Goal: Task Accomplishment & Management: Complete application form

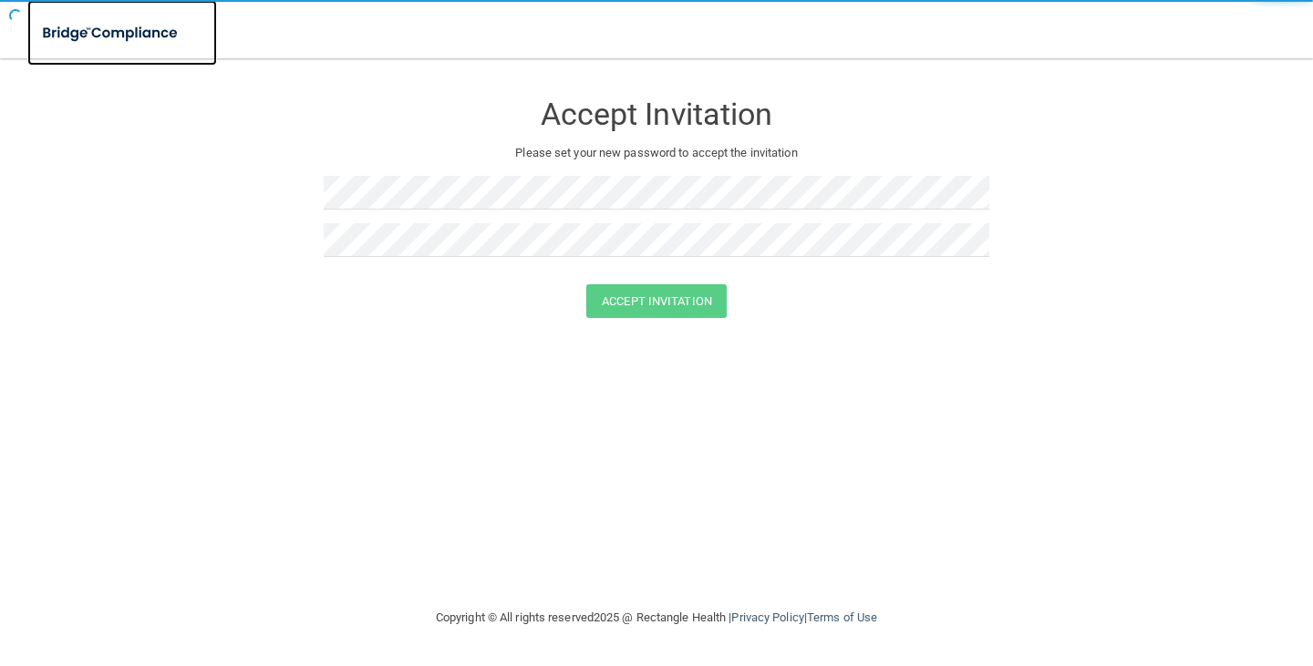
click at [113, 37] on img at bounding box center [111, 33] width 168 height 37
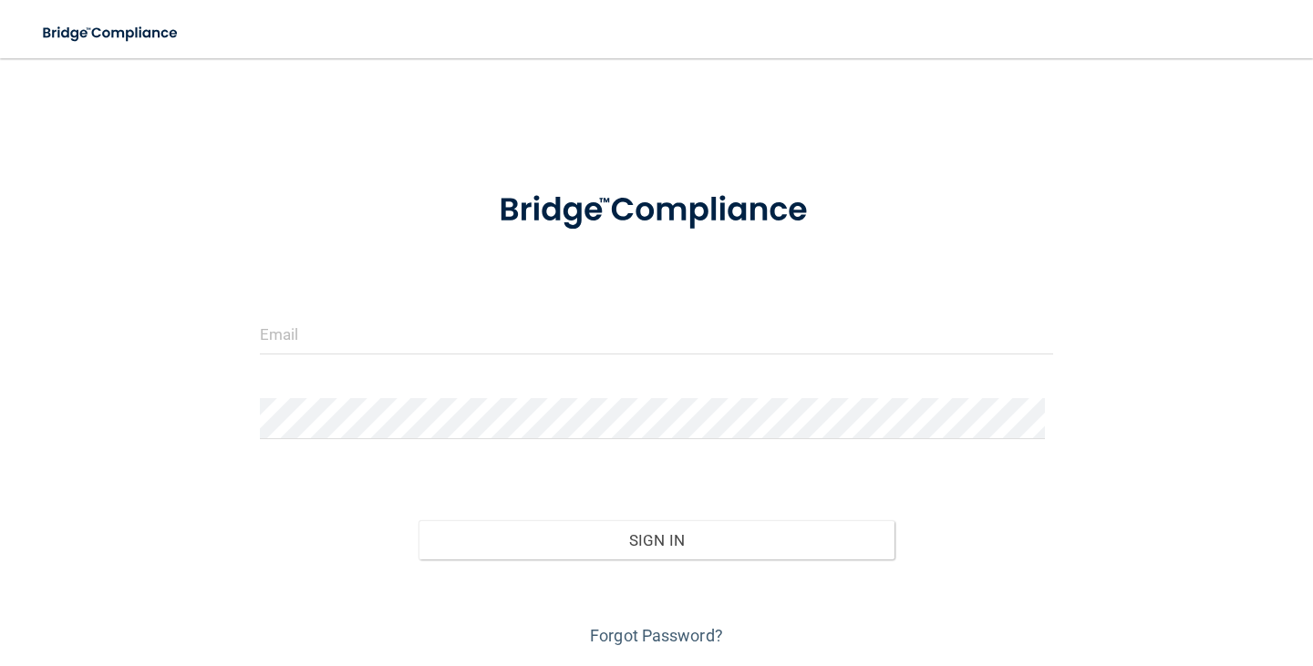
click at [319, 355] on div at bounding box center [656, 341] width 820 height 55
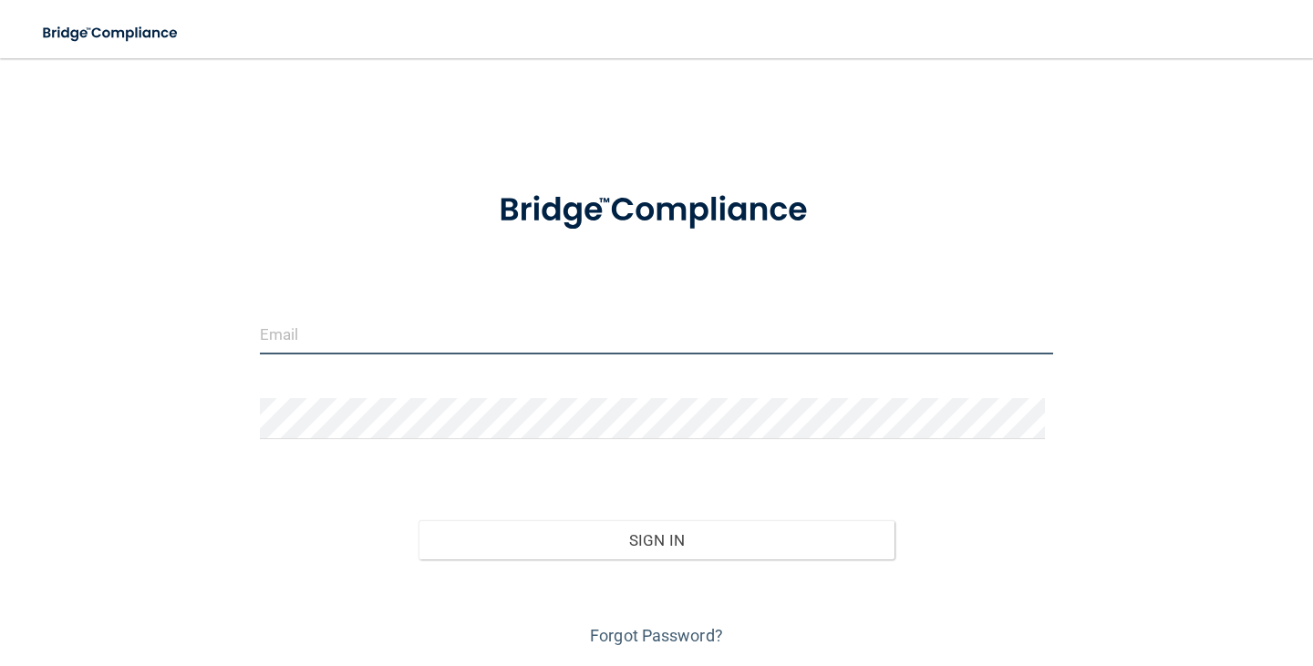
click at [323, 336] on input "email" at bounding box center [656, 334] width 793 height 41
type input "[EMAIL_ADDRESS][DOMAIN_NAME]"
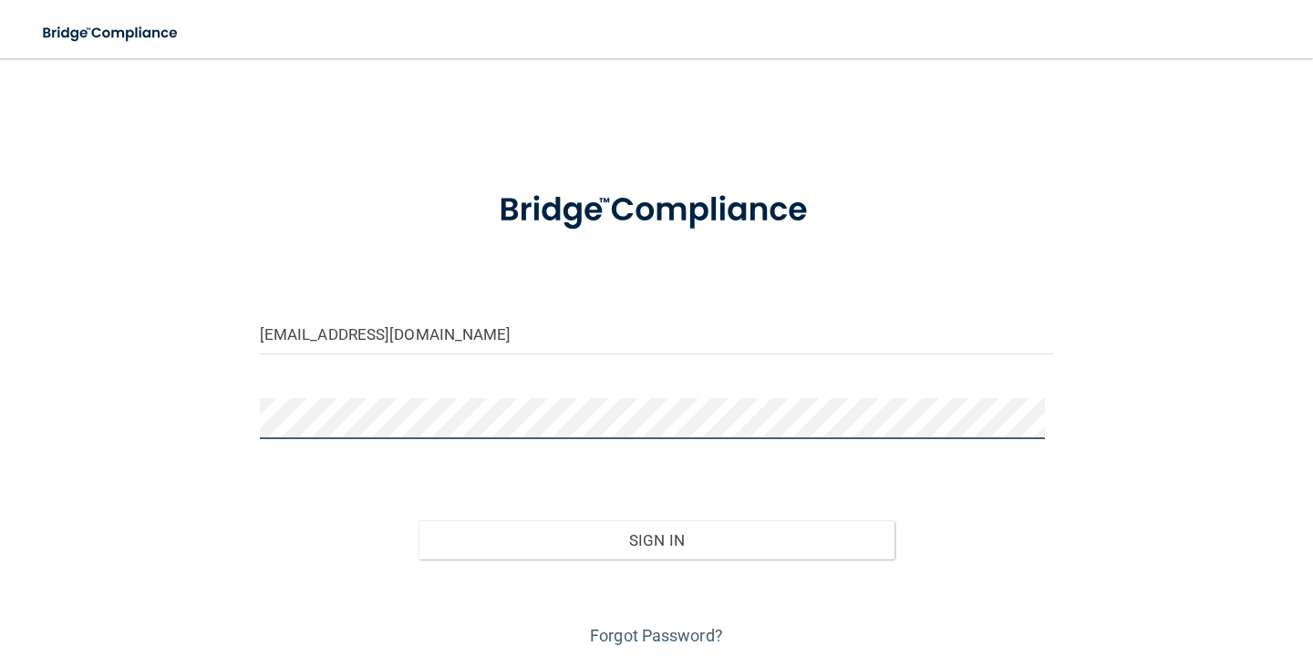
click at [418, 520] on button "Sign In" at bounding box center [656, 540] width 476 height 40
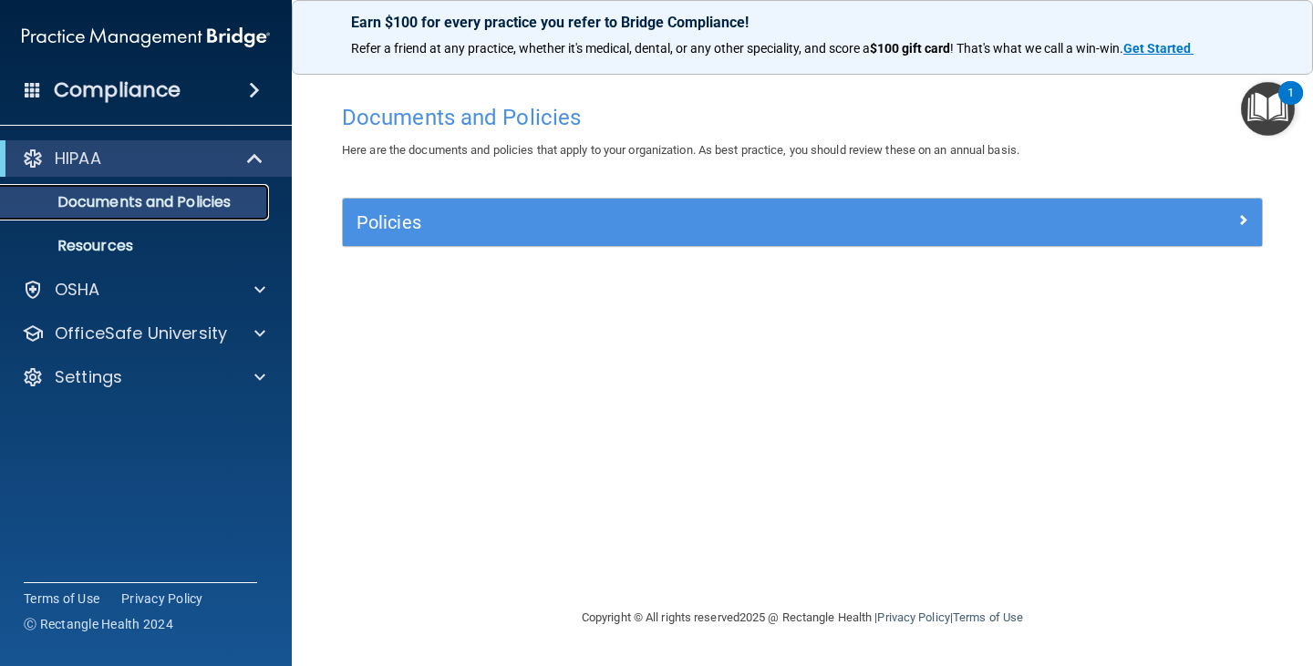
click at [181, 193] on p "Documents and Policies" at bounding box center [136, 202] width 249 height 18
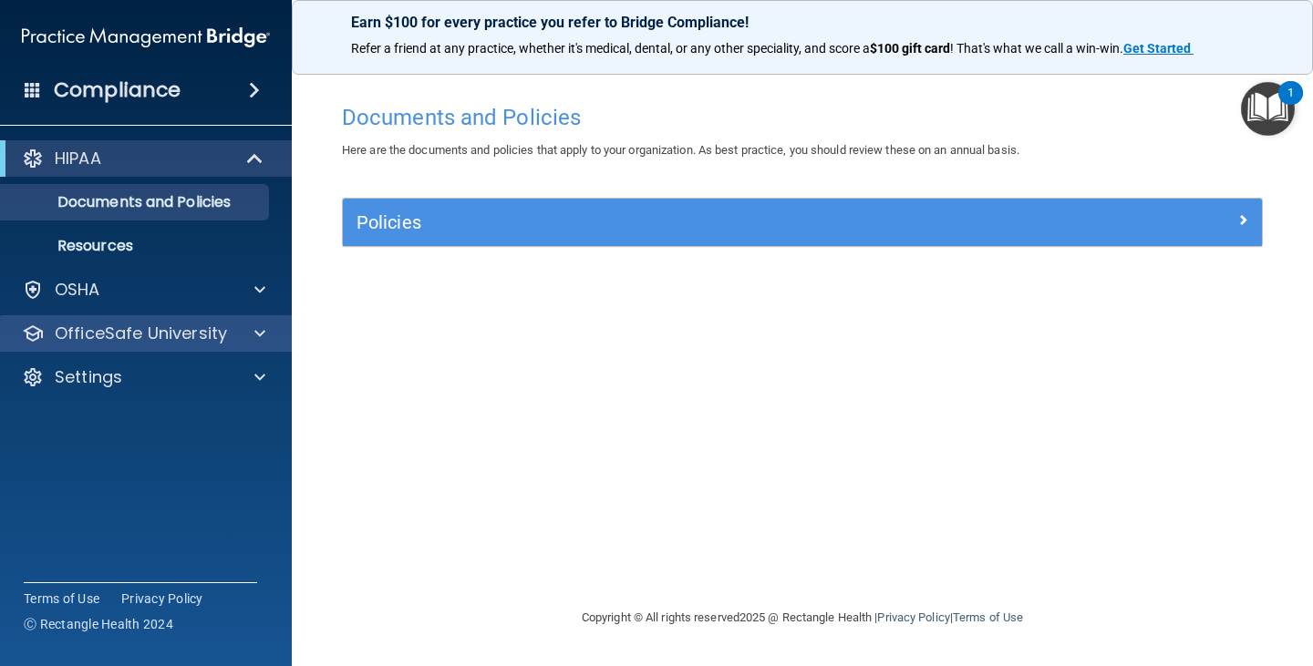
click at [233, 322] on div "OfficeSafe University" at bounding box center [146, 333] width 293 height 36
click at [254, 340] on span at bounding box center [259, 334] width 11 height 22
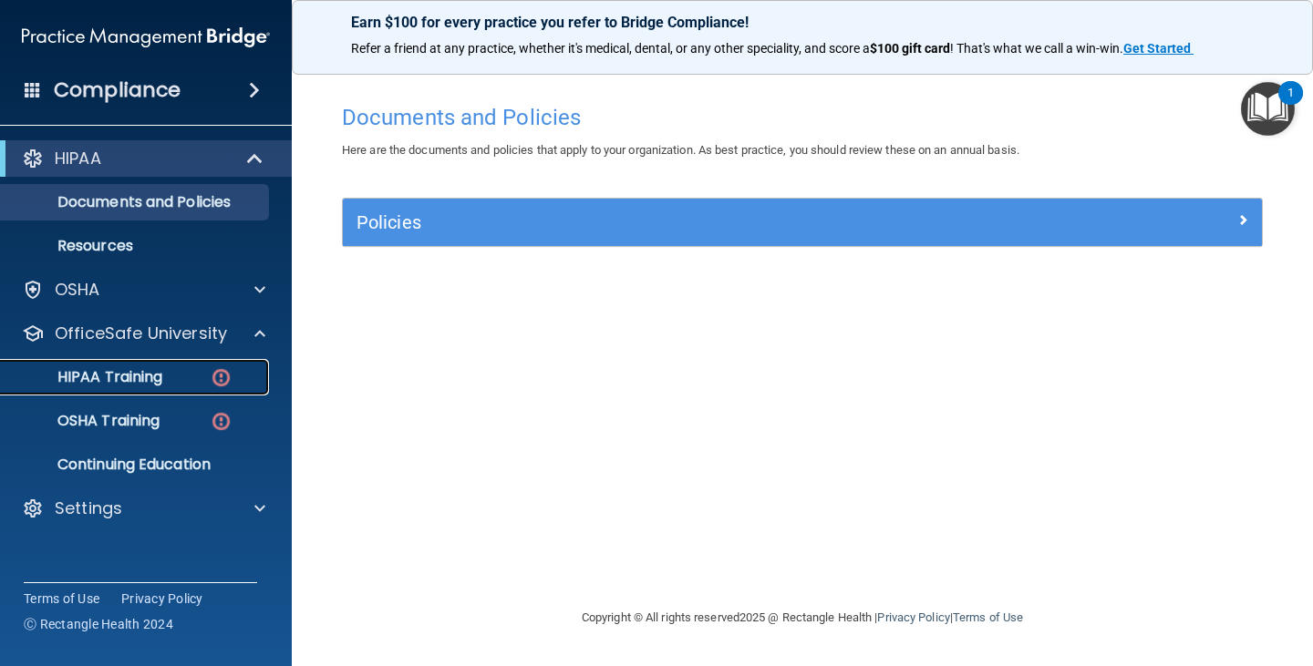
click at [201, 366] on link "HIPAA Training" at bounding box center [125, 377] width 287 height 36
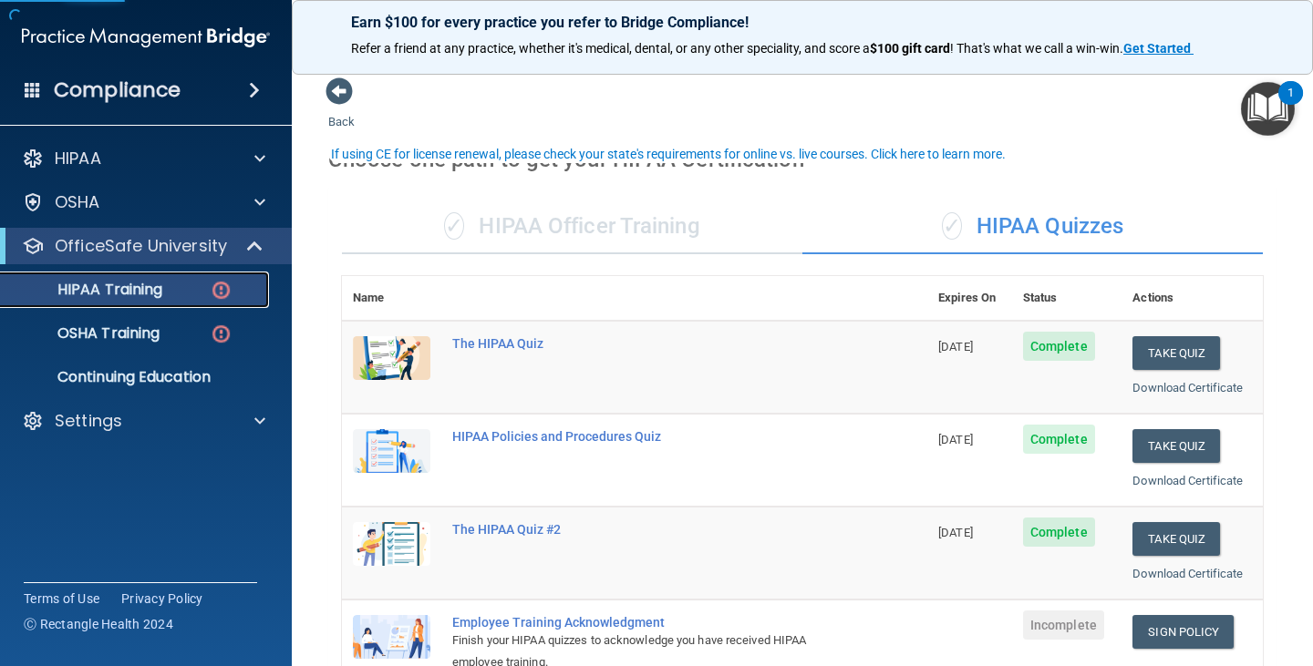
scroll to position [273, 0]
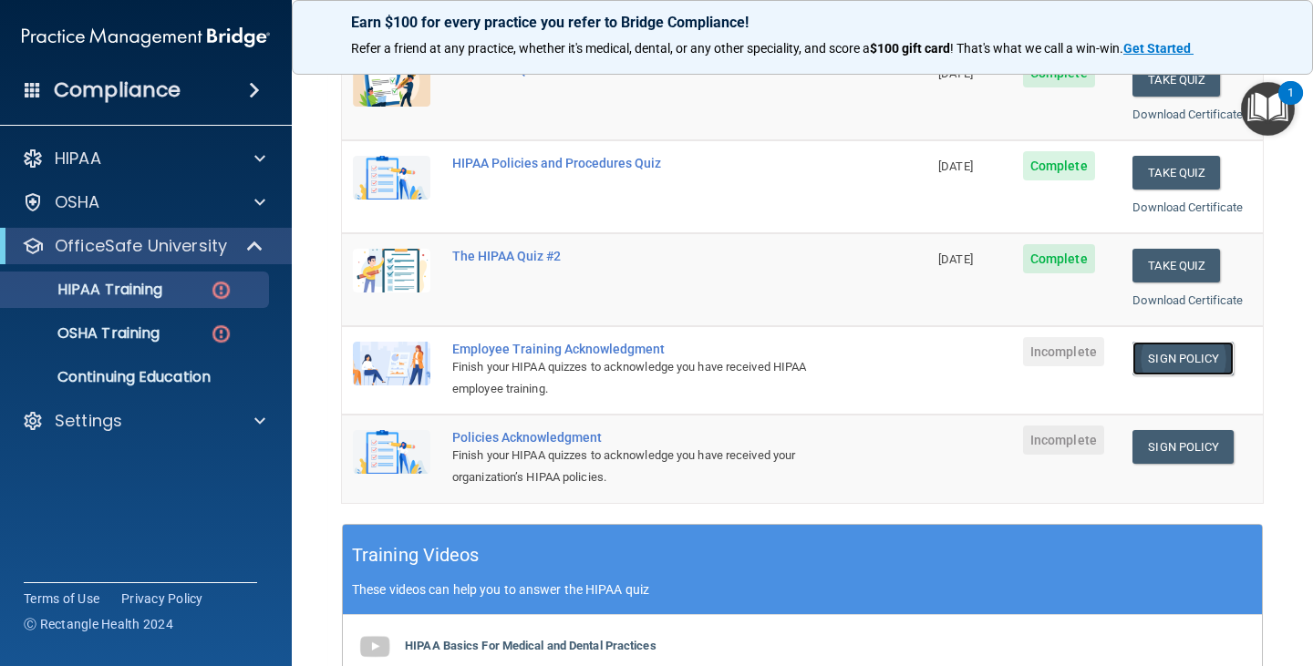
click at [1154, 356] on link "Sign Policy" at bounding box center [1182, 359] width 101 height 34
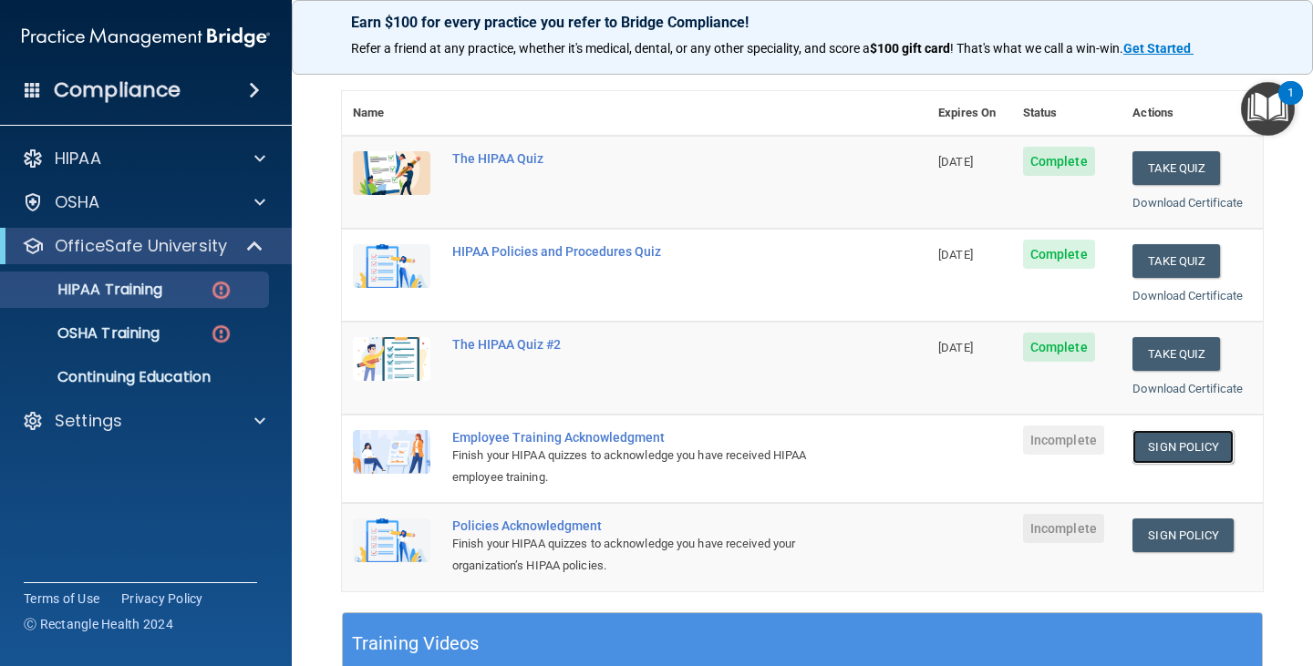
scroll to position [0, 0]
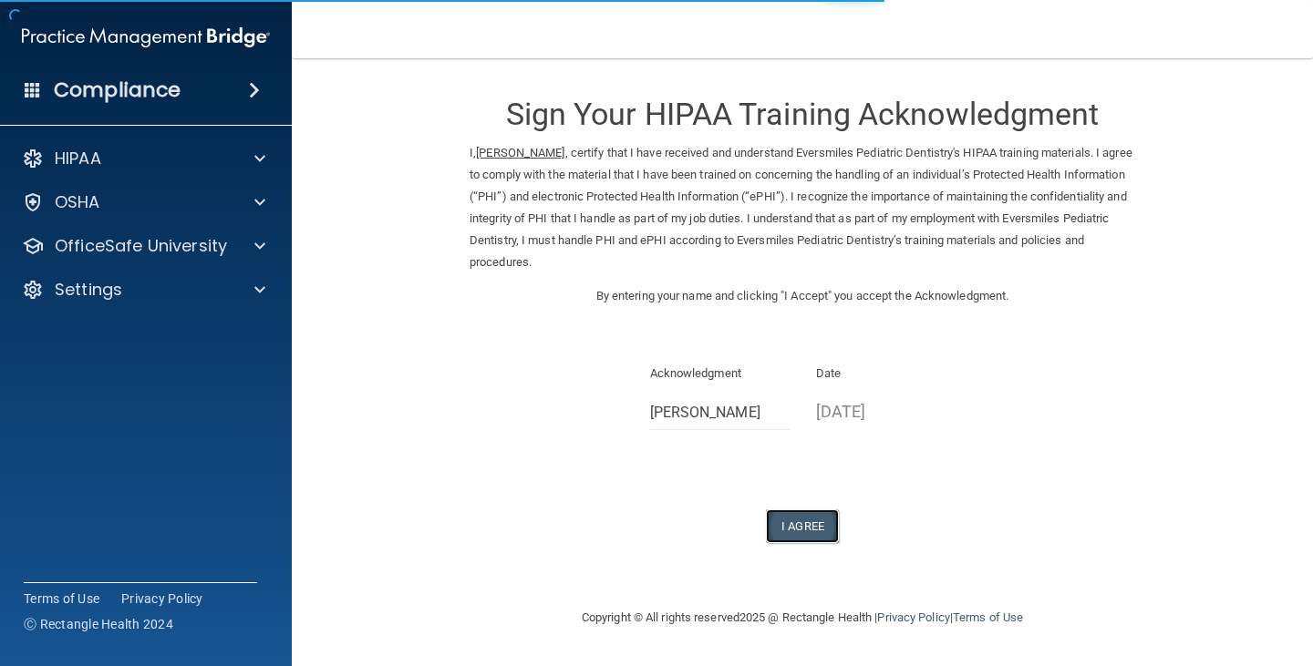
click at [821, 519] on button "I Agree" at bounding box center [802, 527] width 73 height 34
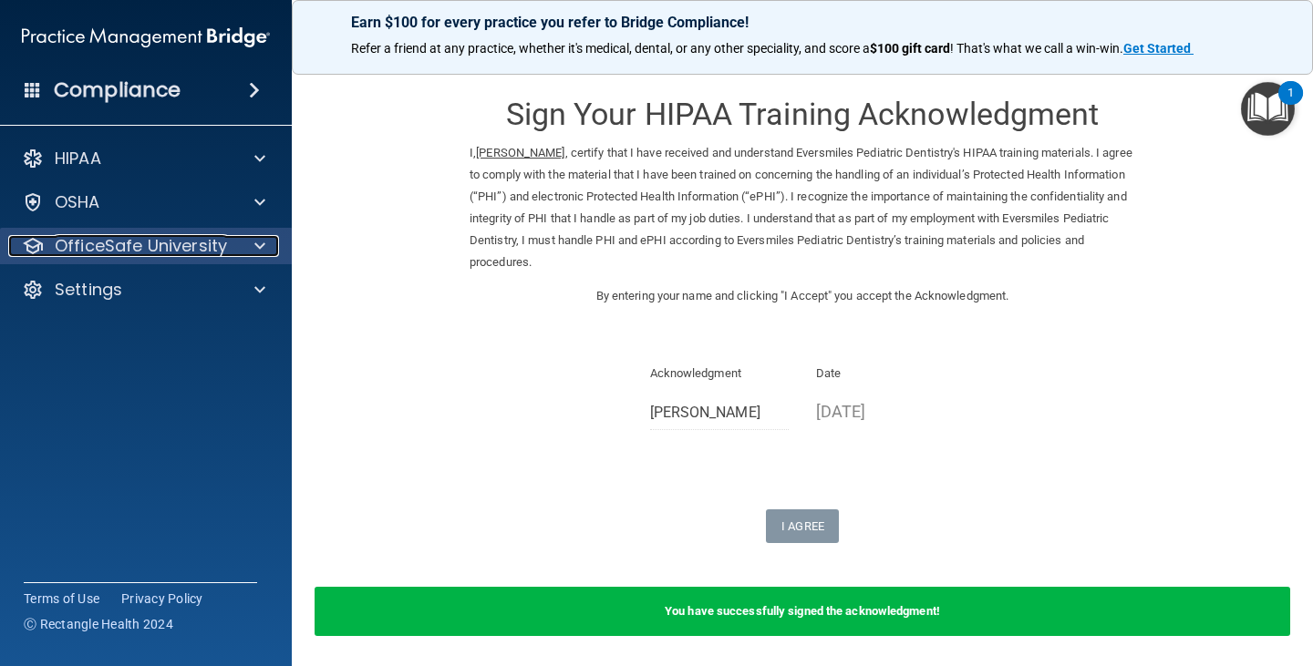
click at [252, 246] on div at bounding box center [257, 246] width 46 height 22
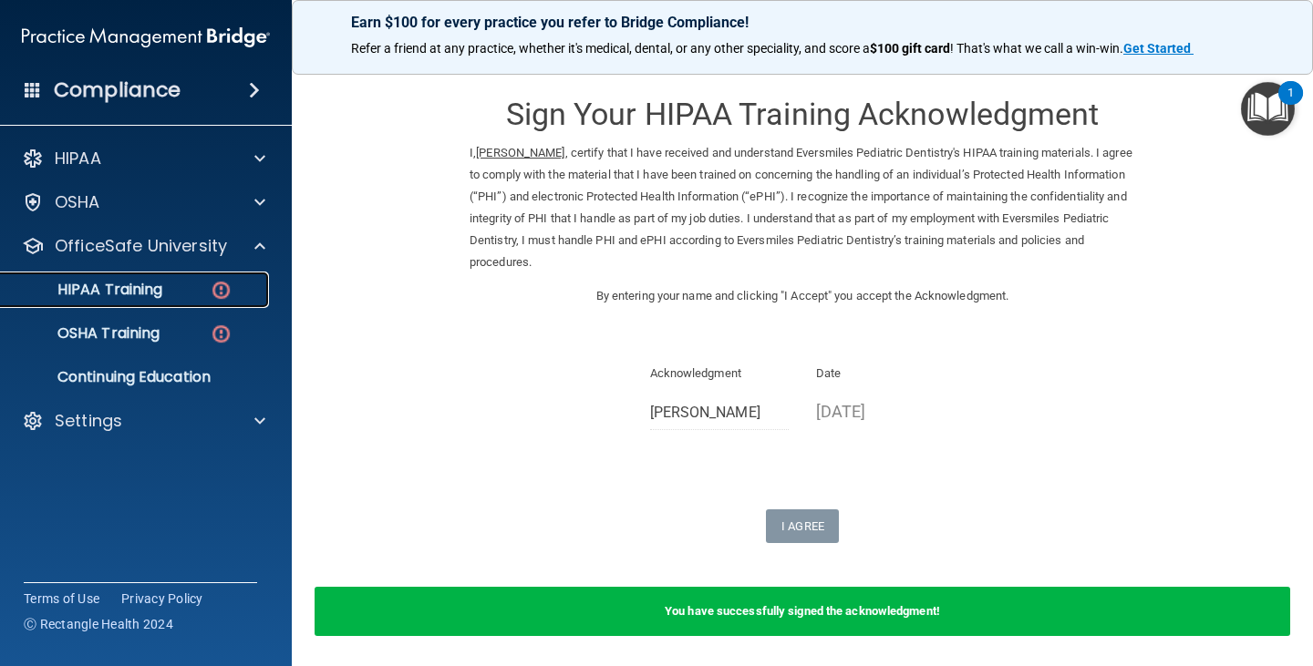
click at [198, 287] on div "HIPAA Training" at bounding box center [136, 290] width 249 height 18
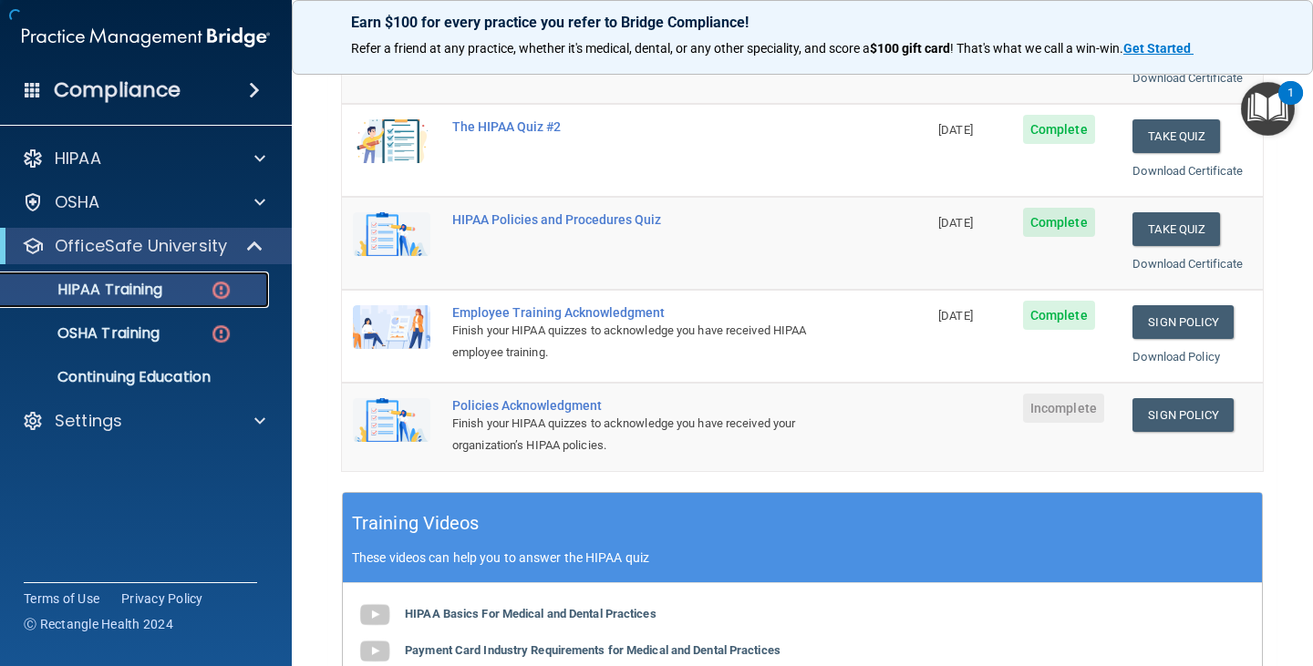
scroll to position [365, 0]
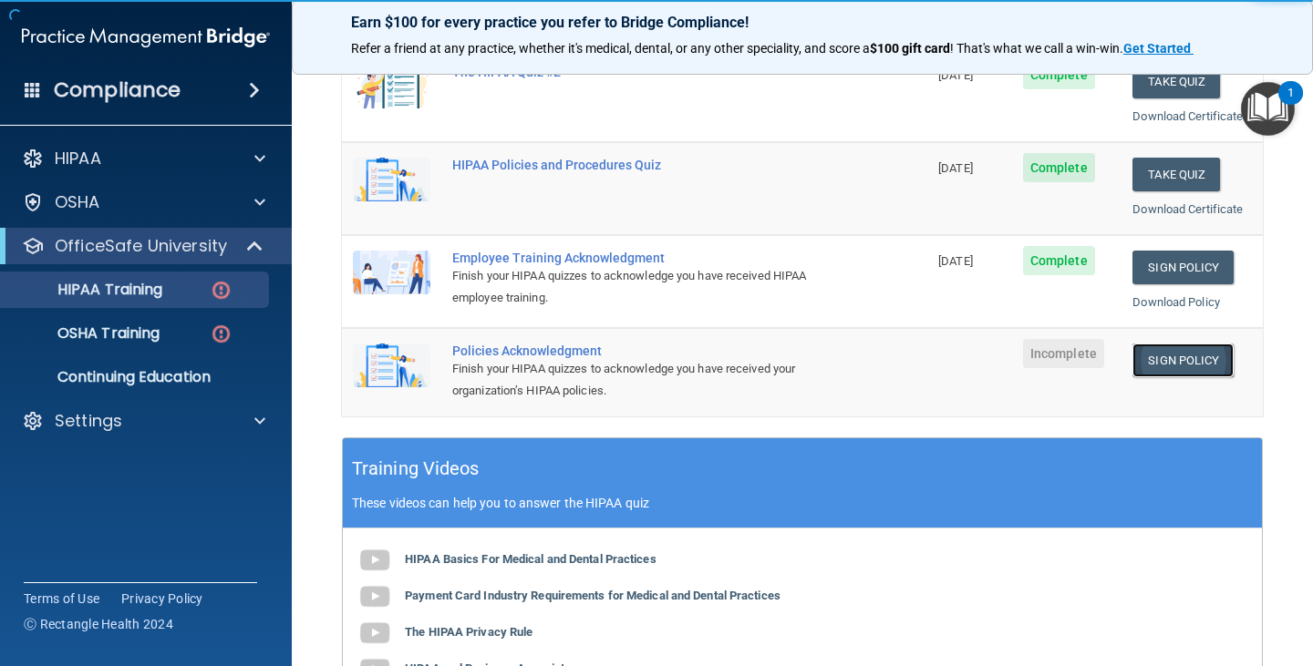
click at [1189, 362] on link "Sign Policy" at bounding box center [1182, 361] width 101 height 34
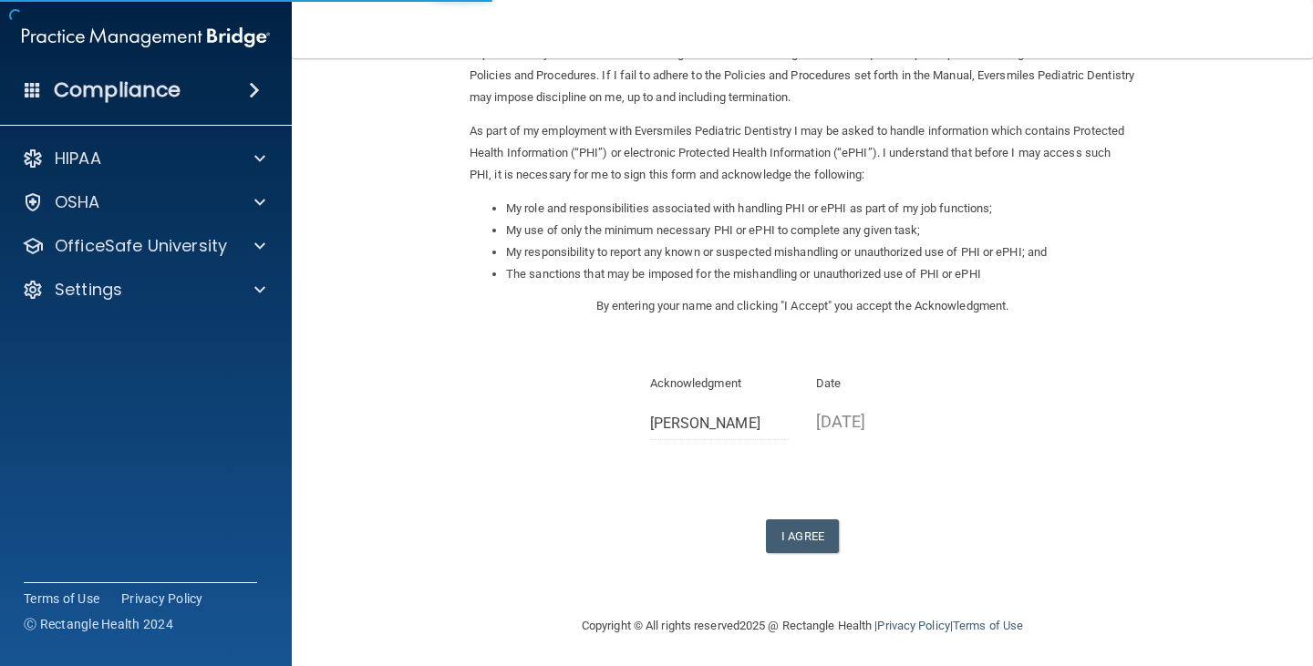
scroll to position [169, 0]
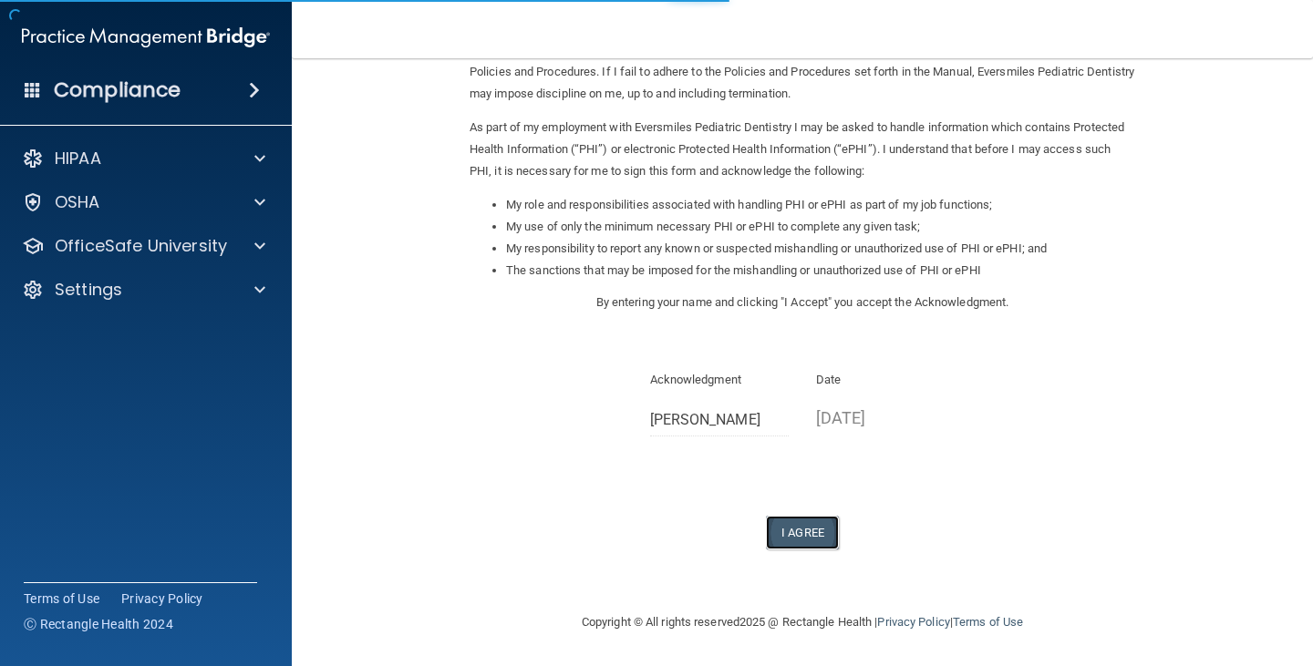
click at [793, 531] on button "I Agree" at bounding box center [802, 533] width 73 height 34
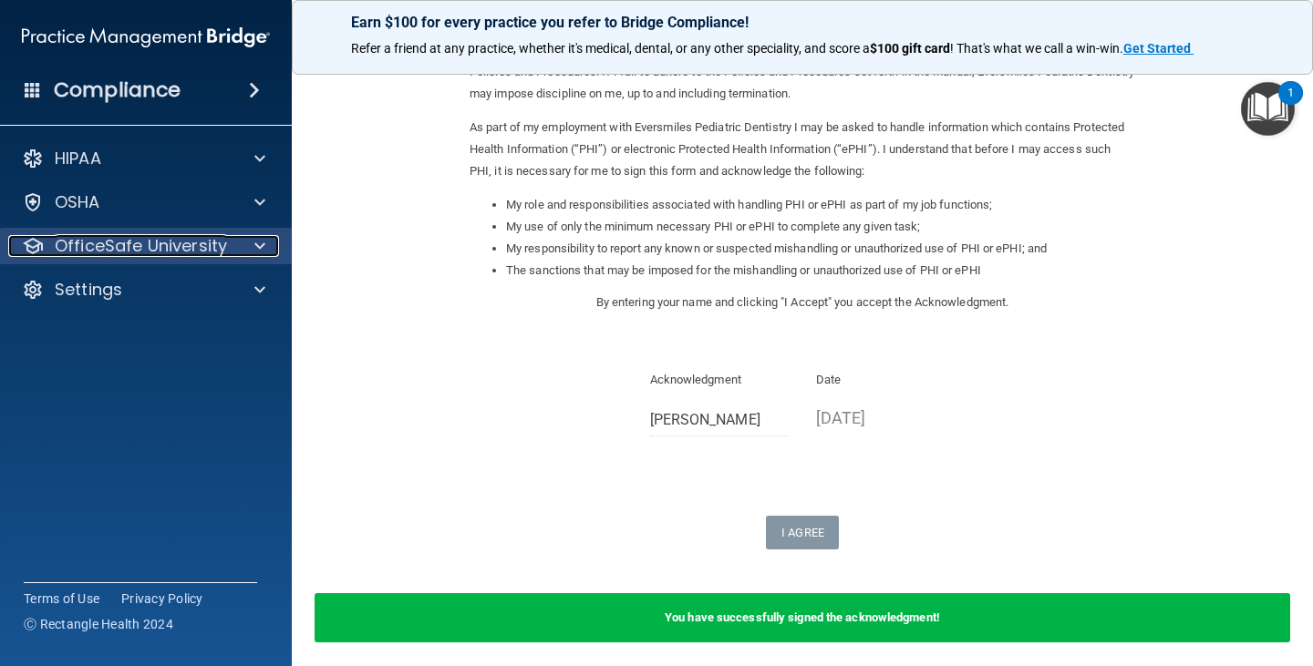
click at [247, 235] on div at bounding box center [257, 246] width 46 height 22
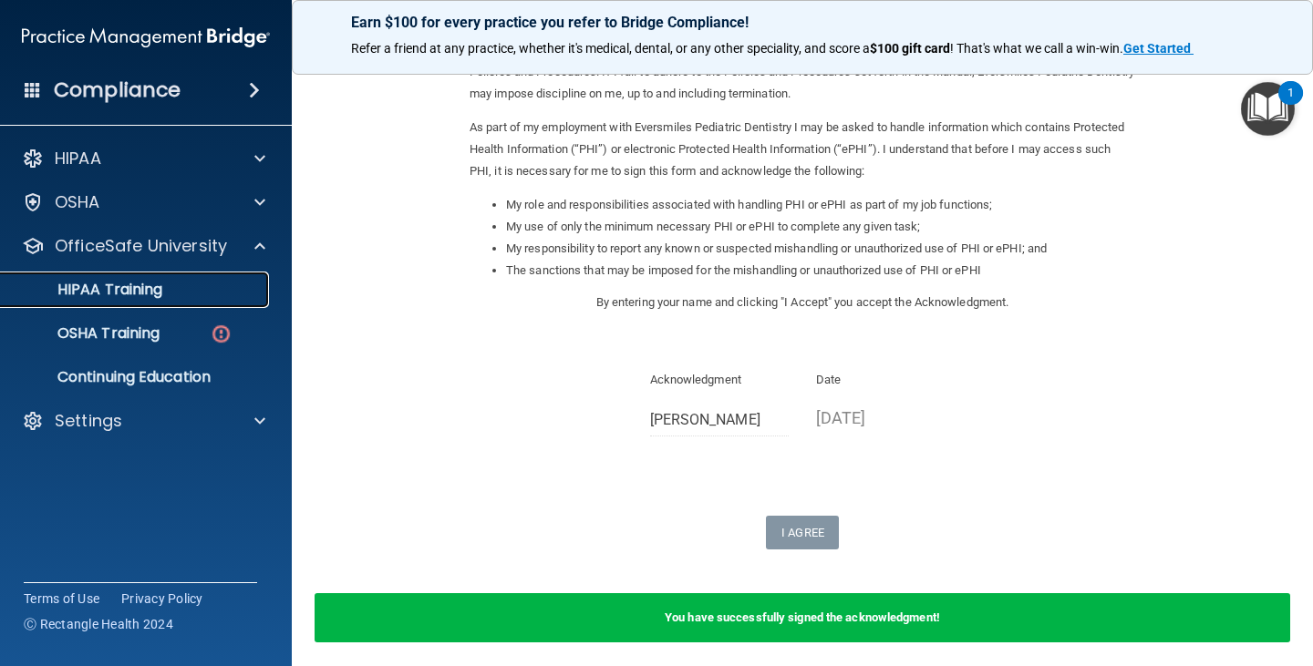
click at [150, 295] on p "HIPAA Training" at bounding box center [87, 290] width 150 height 18
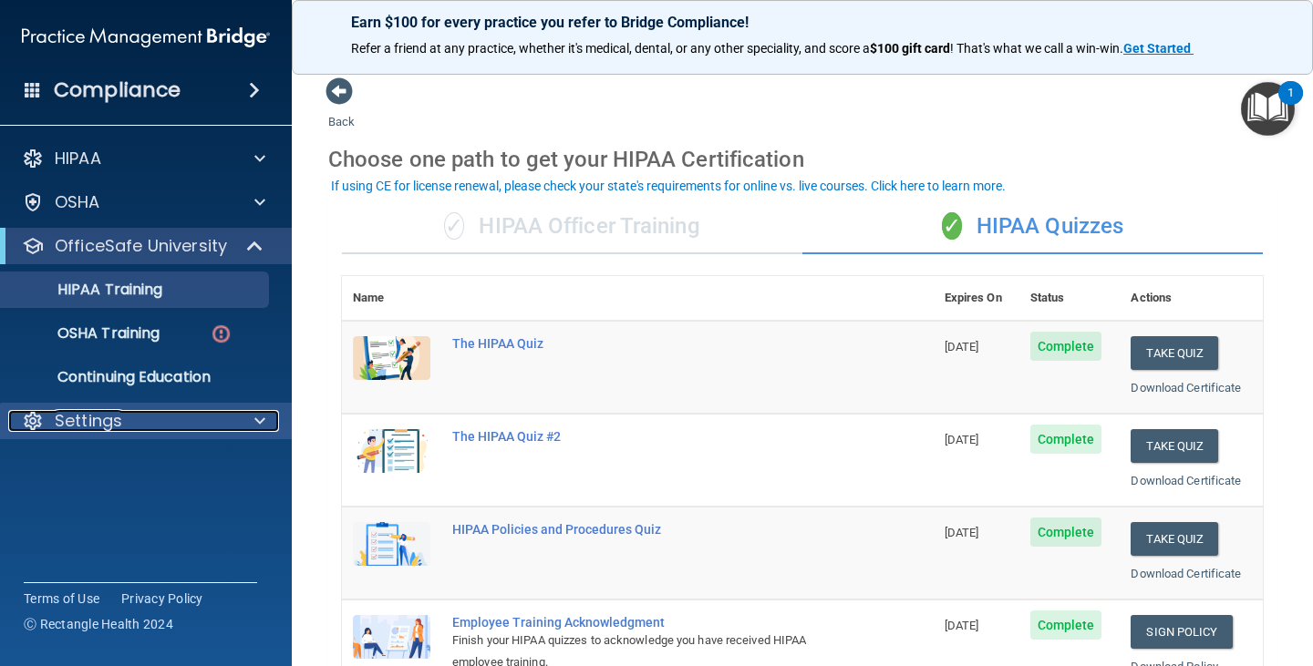
click at [260, 420] on span at bounding box center [259, 421] width 11 height 22
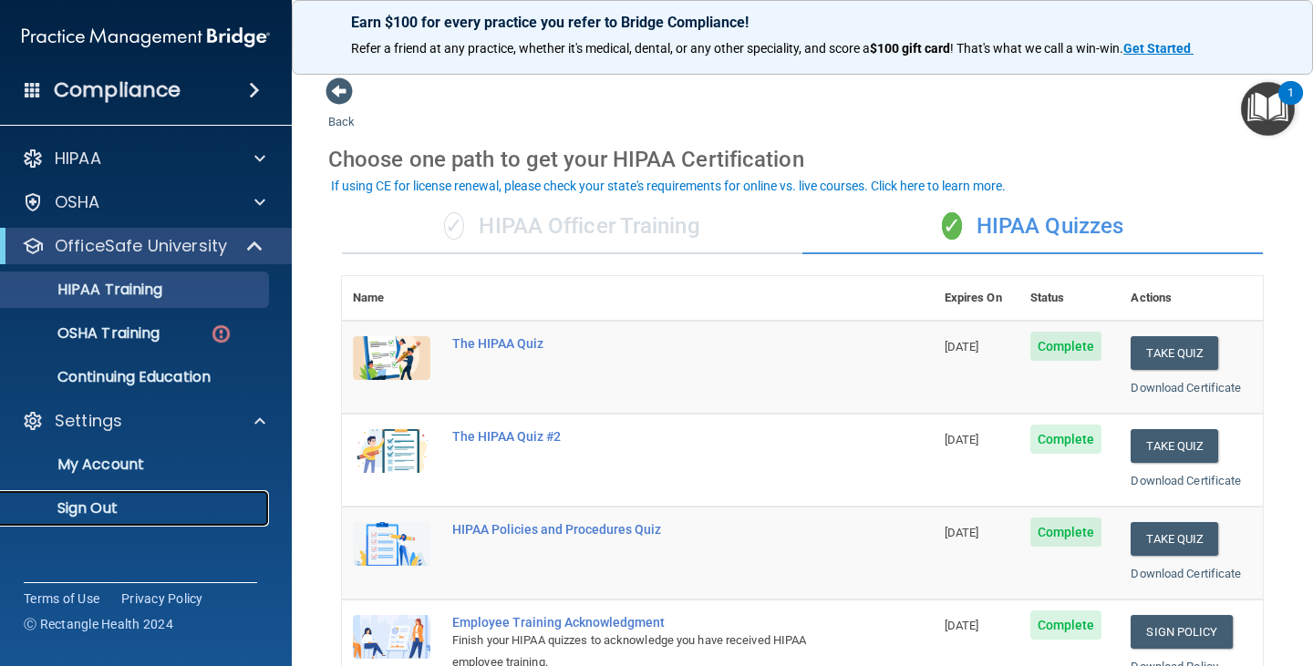
click at [111, 505] on p "Sign Out" at bounding box center [136, 509] width 249 height 18
